Goal: Check status

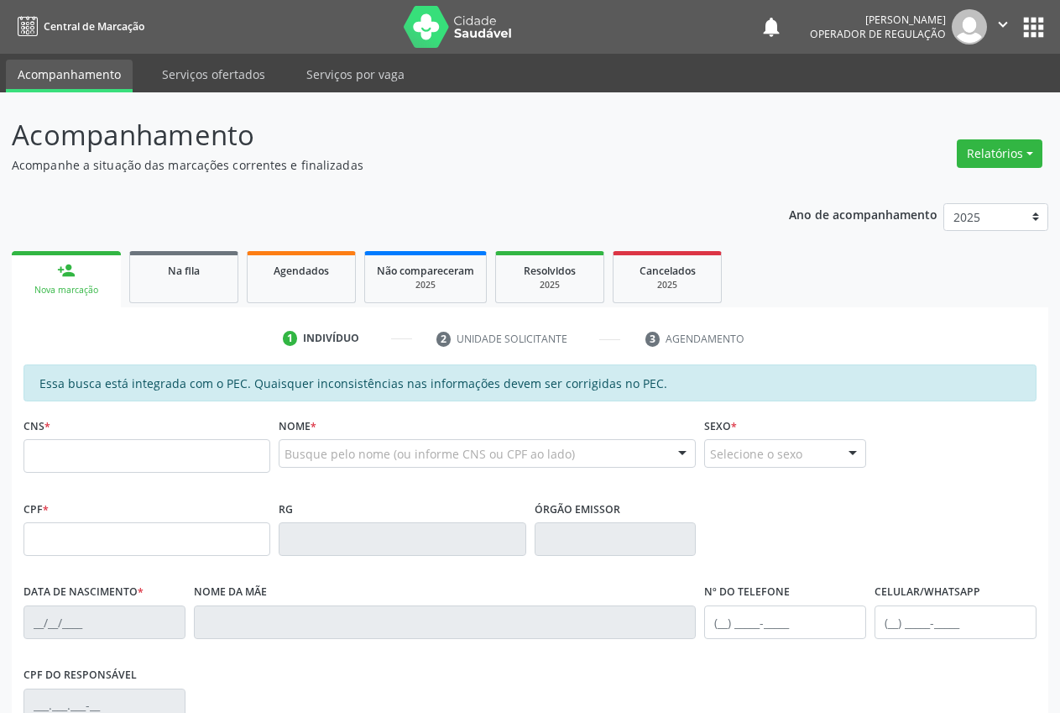
click at [88, 439] on input "text" at bounding box center [147, 456] width 247 height 34
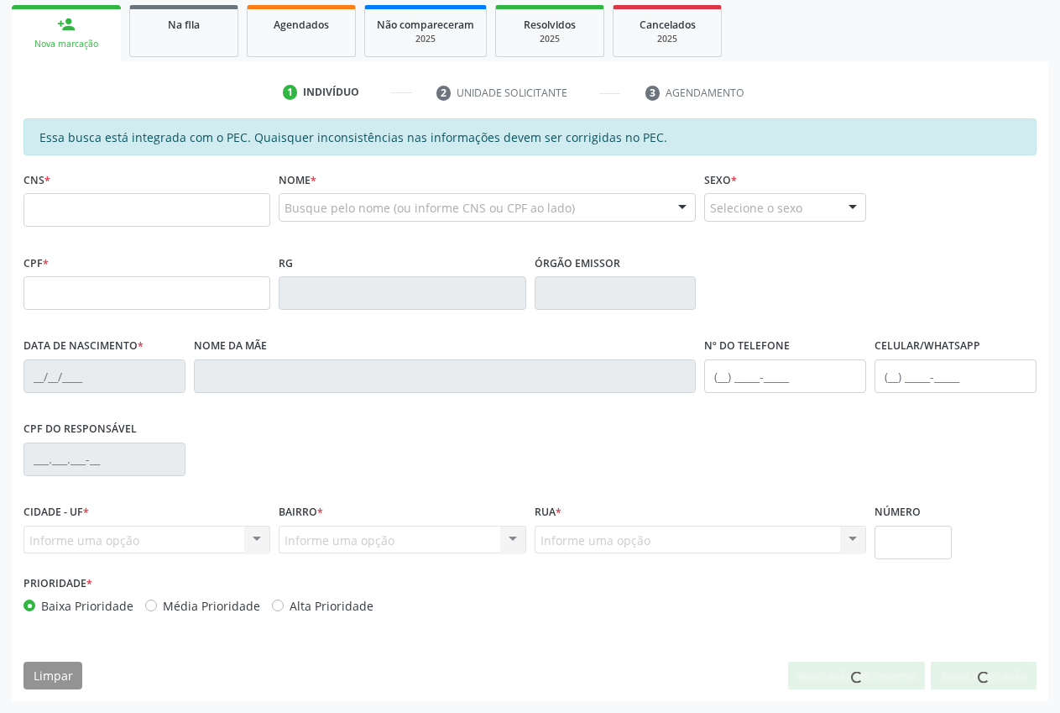
click at [56, 196] on input "text" at bounding box center [147, 210] width 247 height 34
click at [50, 208] on input "text" at bounding box center [147, 210] width 247 height 34
type input "700 6034 9997 2769"
click at [16, 213] on div "Essa busca está integrada com o PEC. Quaisquer inconsistências nas informações …" at bounding box center [530, 409] width 1037 height 583
click at [49, 211] on input "700 6034 9997 2769" at bounding box center [147, 210] width 247 height 34
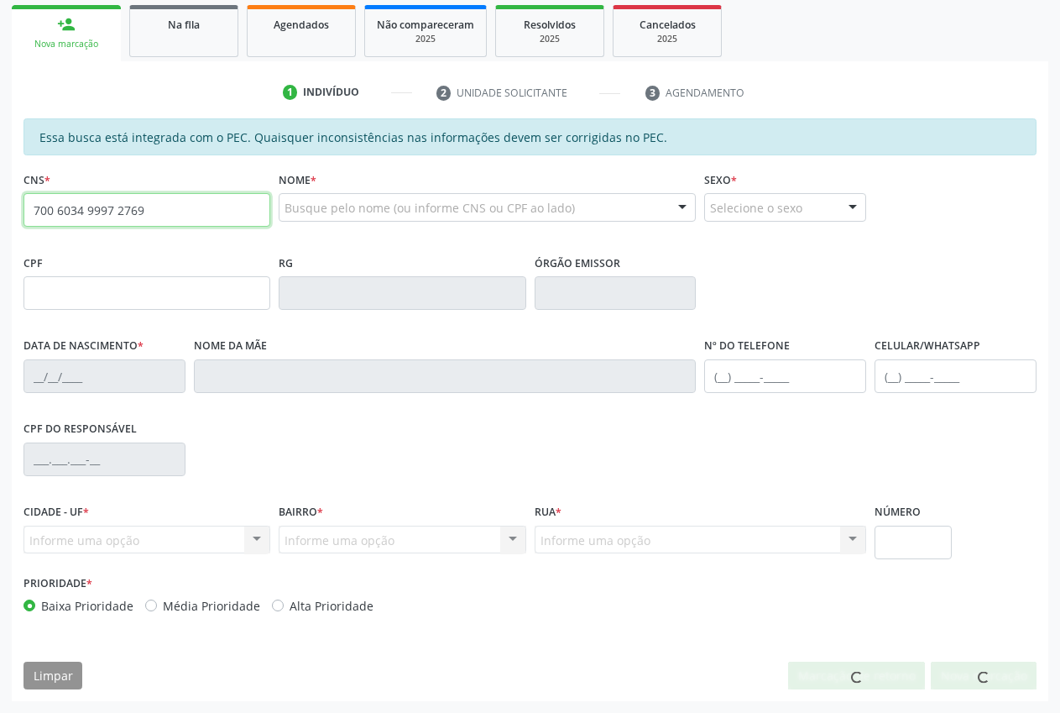
click at [49, 211] on input "700 6034 9997 2769" at bounding box center [147, 210] width 247 height 34
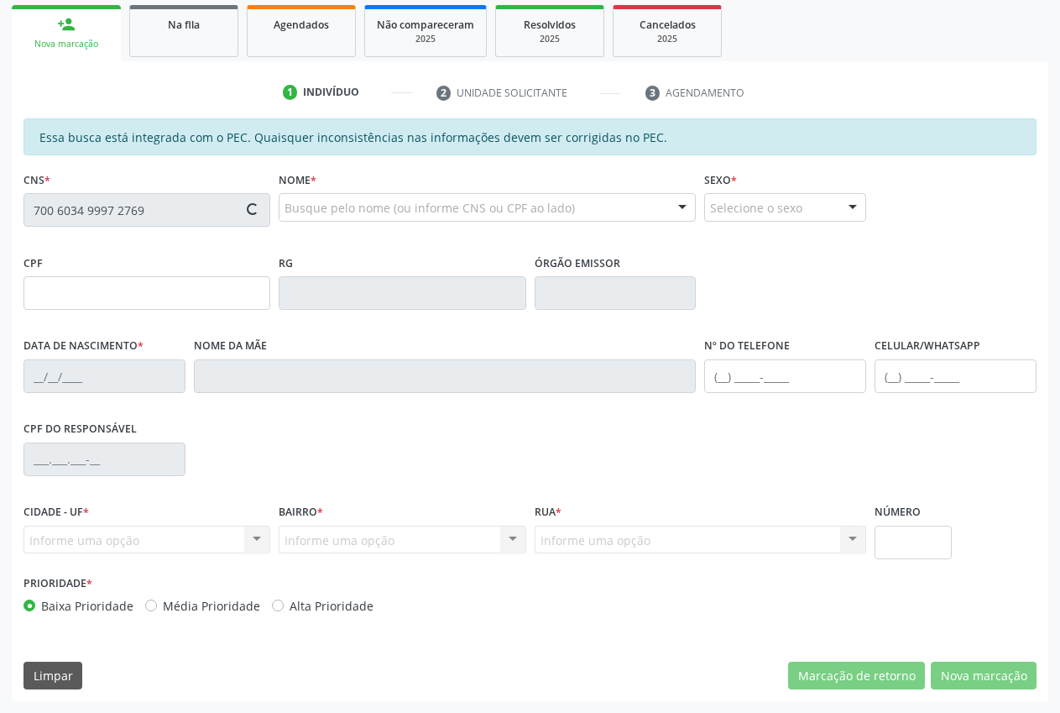
drag, startPoint x: 286, startPoint y: 240, endPoint x: 418, endPoint y: 232, distance: 132.1
click at [470, 238] on div "Nome * Busque pelo nome (ou informe CNS ou CPF ao lado) Nenhum resultado encont…" at bounding box center [488, 208] width 426 height 83
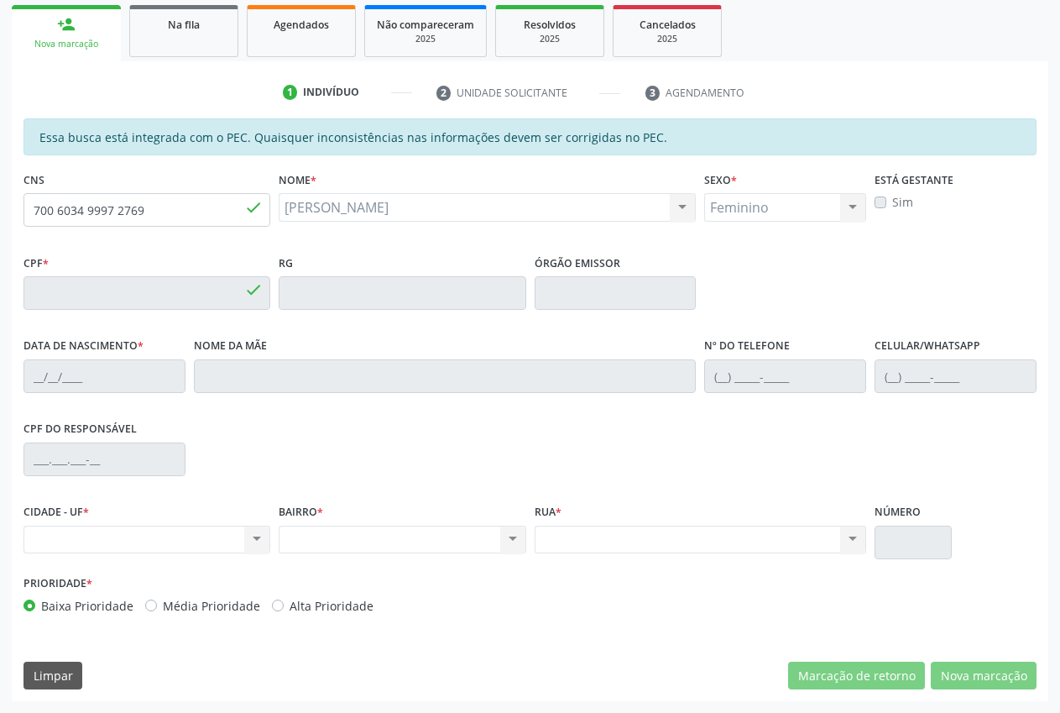
type input "077.709.364-20"
type input "[DATE]"
type input "[PERSON_NAME]"
type input "[PHONE_NUMBER]"
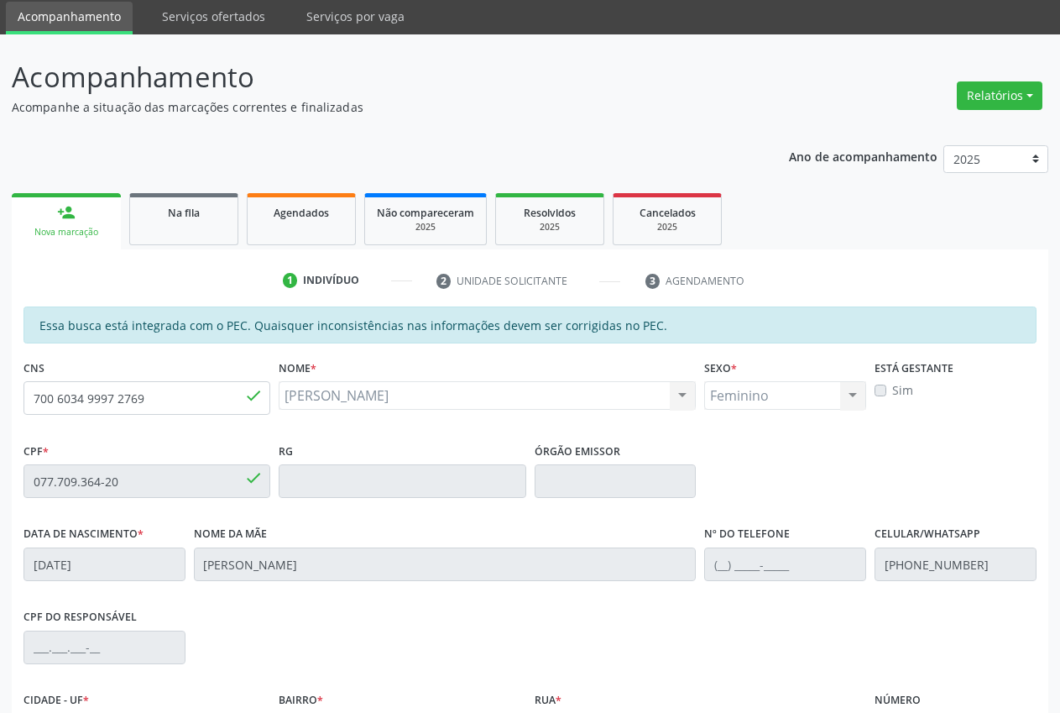
scroll to position [0, 0]
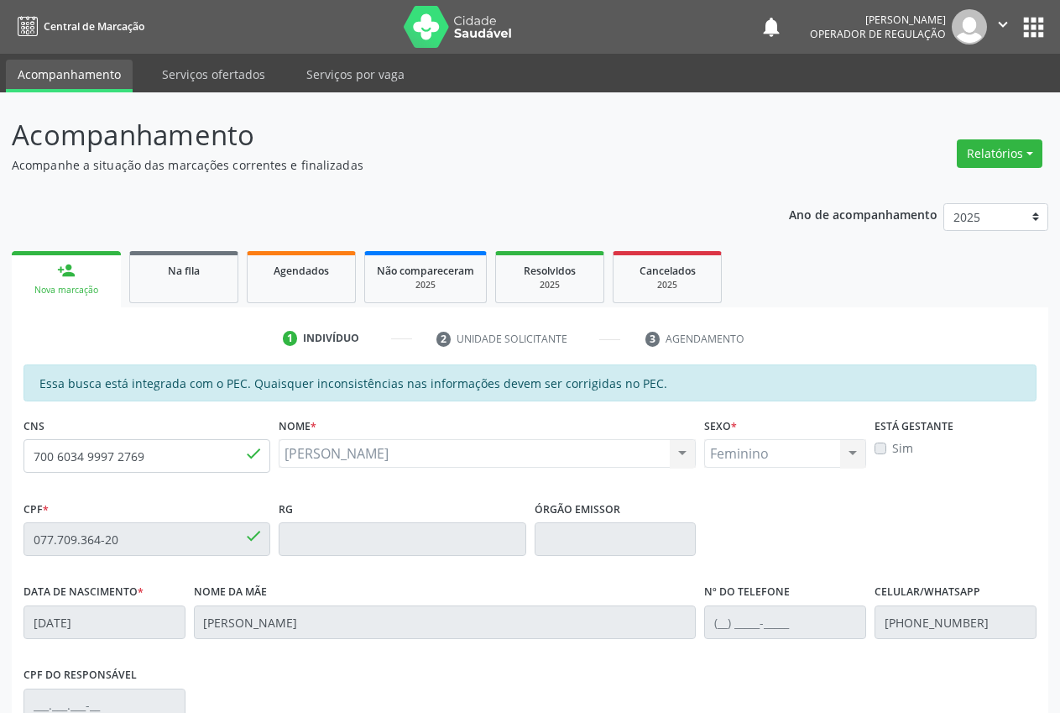
drag, startPoint x: 358, startPoint y: 104, endPoint x: 415, endPoint y: 172, distance: 88.3
click at [415, 172] on p "Acompanhe a situação das marcações correntes e finalizadas" at bounding box center [375, 165] width 726 height 18
